Goal: Task Accomplishment & Management: Use online tool/utility

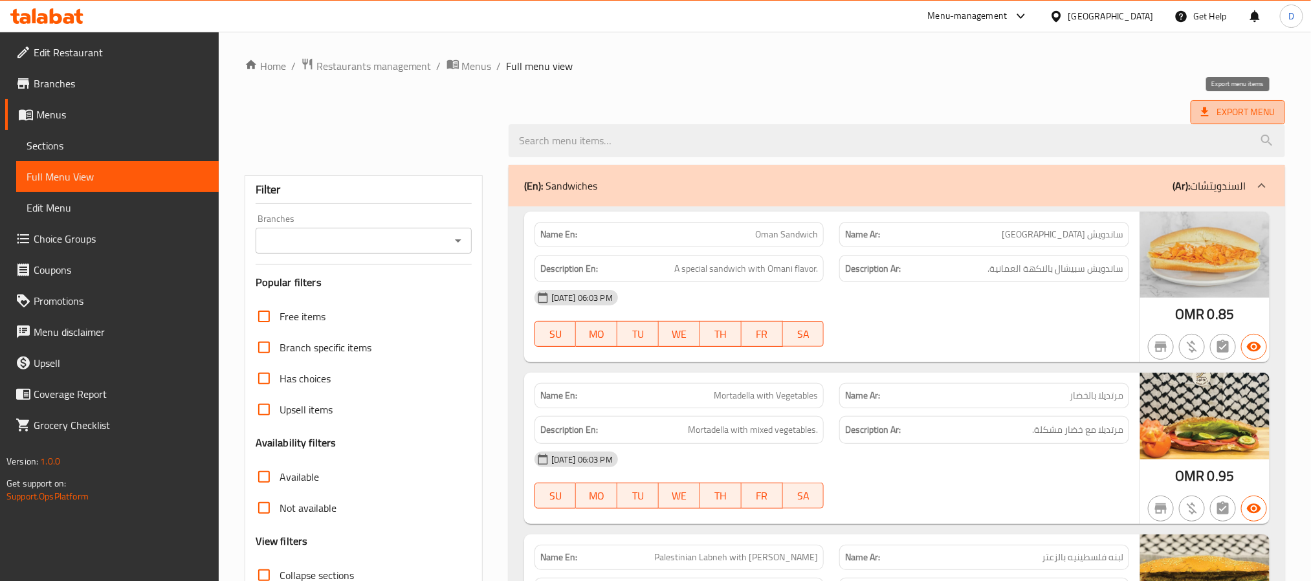
click at [1247, 118] on span "Export Menu" at bounding box center [1238, 112] width 74 height 16
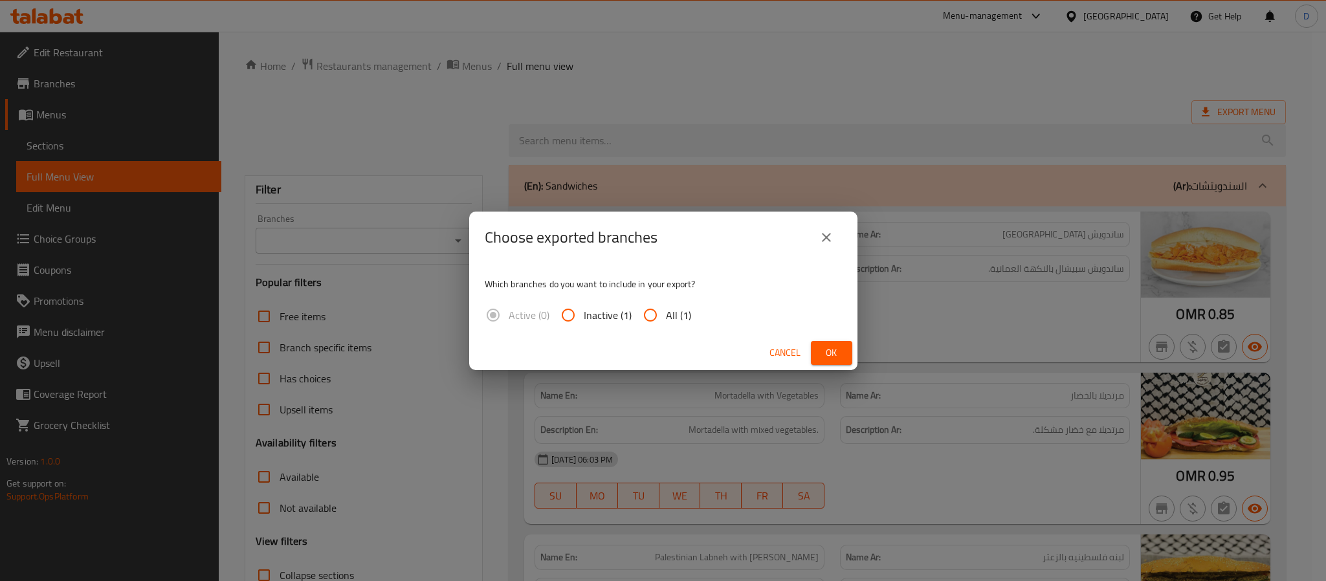
click at [817, 351] on button "Ok" at bounding box center [831, 353] width 41 height 24
